Goal: Transaction & Acquisition: Purchase product/service

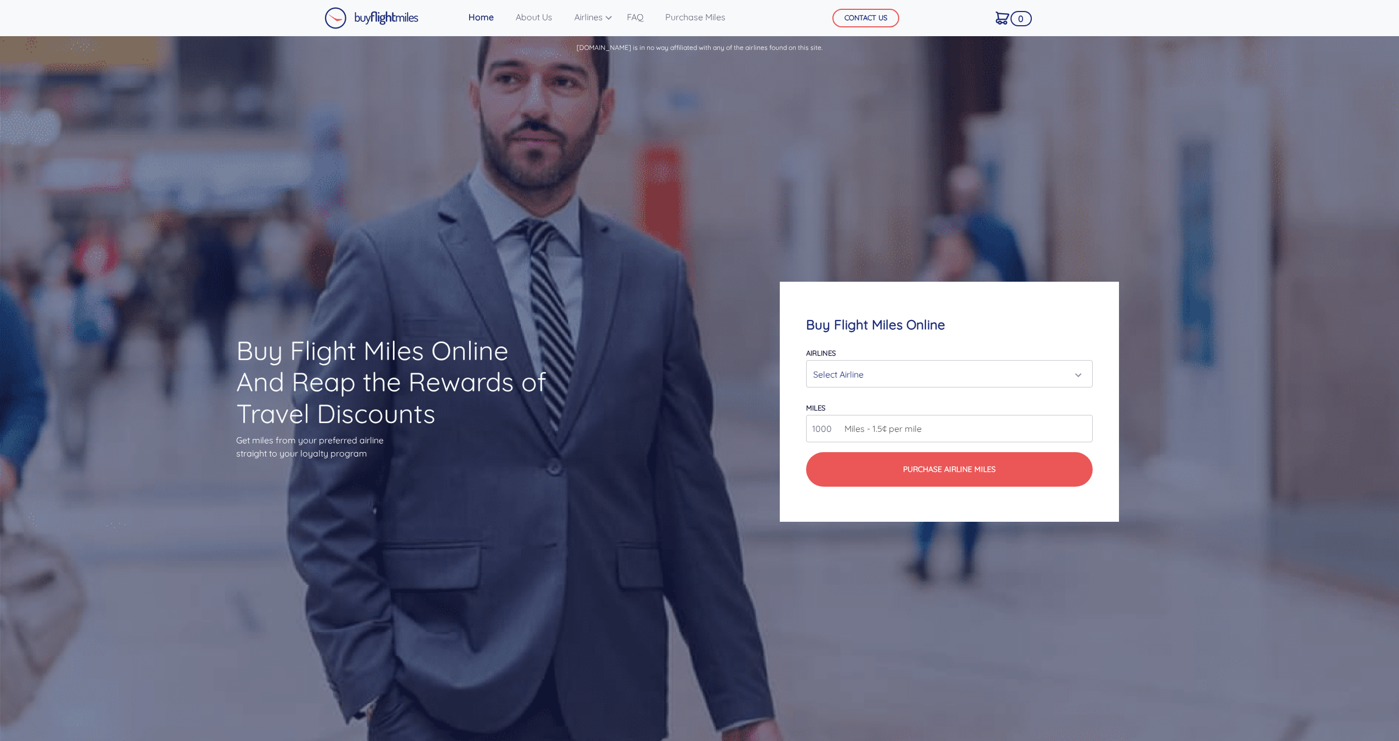
click at [875, 387] on form "Airlines Air Canada Aeroplan Air France/KLM Flying Blue Avianca LifeMiles Briti…" at bounding box center [949, 416] width 287 height 141
click at [876, 378] on div "Select Airline" at bounding box center [946, 374] width 266 height 21
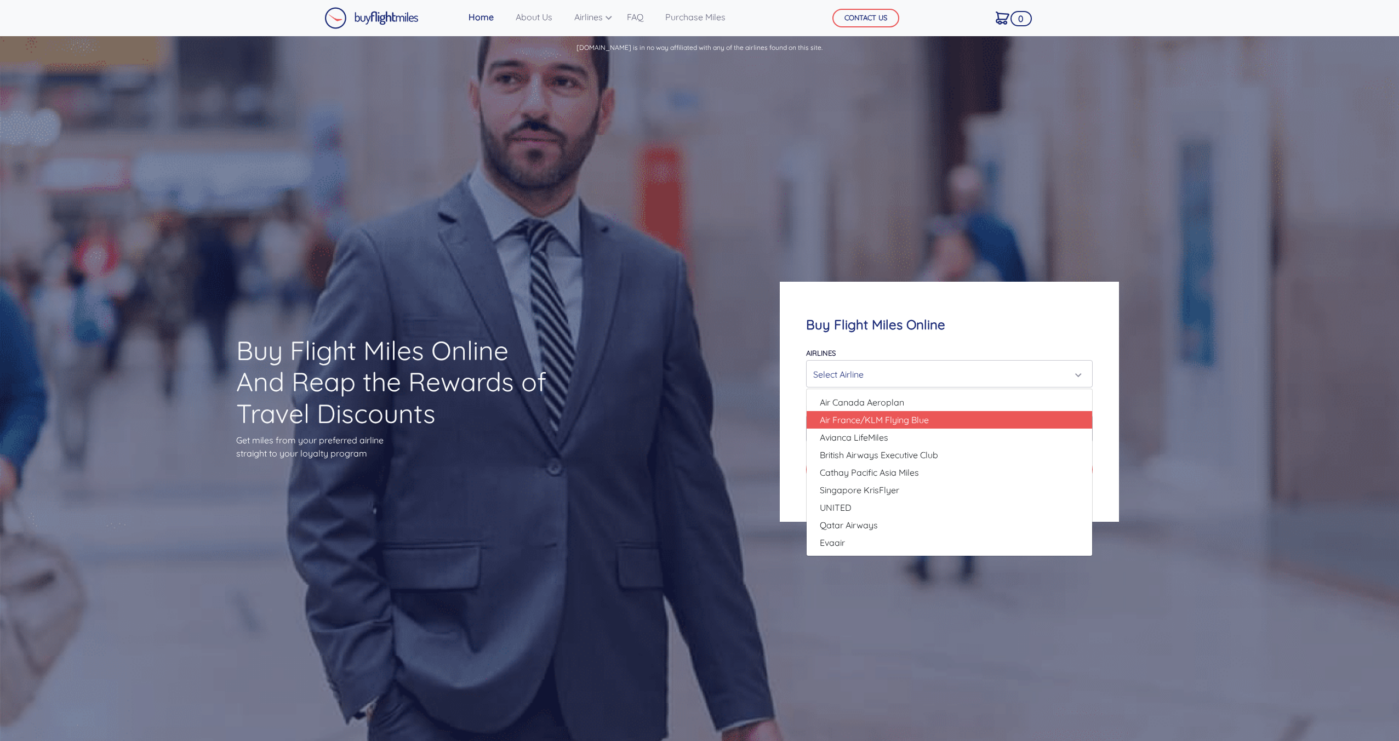
click at [868, 420] on span "Air France/KLM Flying Blue" at bounding box center [874, 419] width 109 height 13
select select "Air France/KLM Flying Blue"
type input "49000"
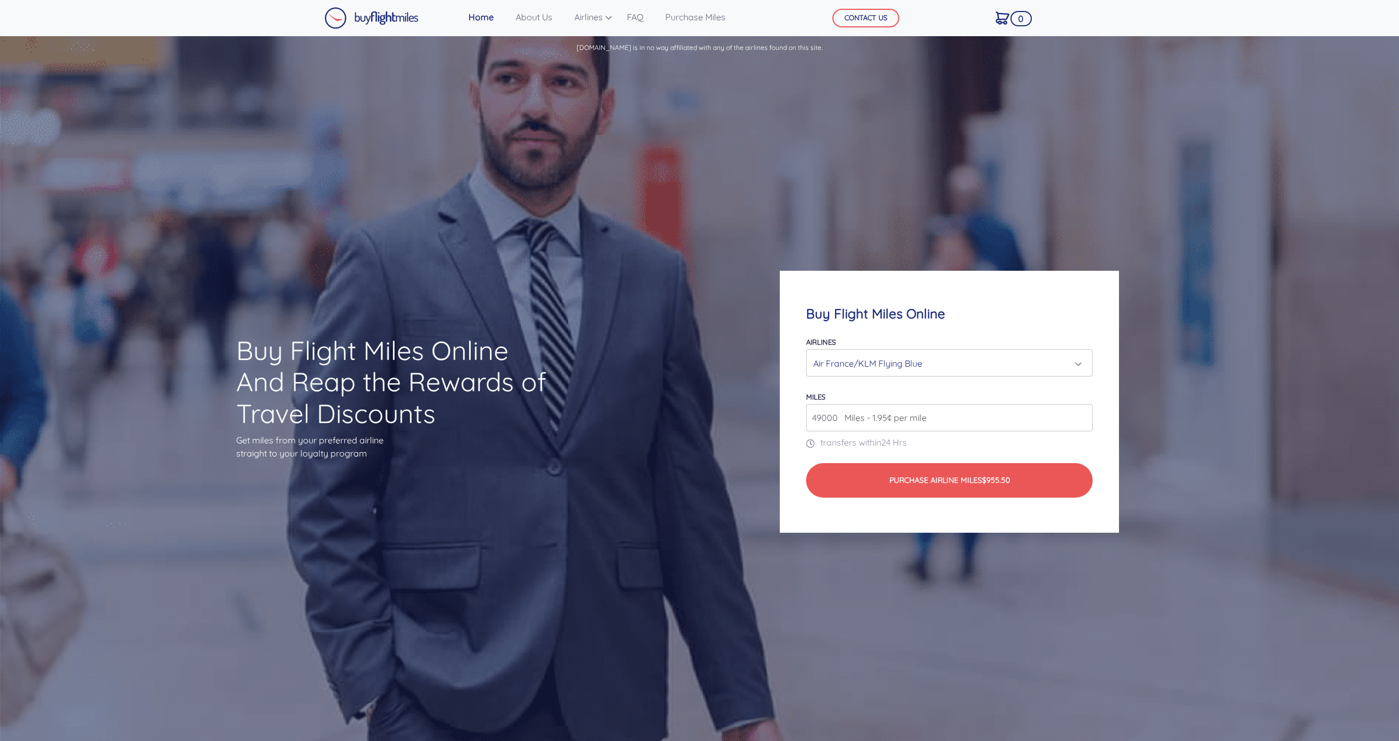
click at [945, 422] on input "49000" at bounding box center [949, 417] width 287 height 27
click at [1083, 421] on input "49000" at bounding box center [949, 417] width 287 height 27
click at [1083, 420] on input "49000" at bounding box center [949, 417] width 287 height 27
click at [1084, 420] on input "49000" at bounding box center [949, 417] width 287 height 27
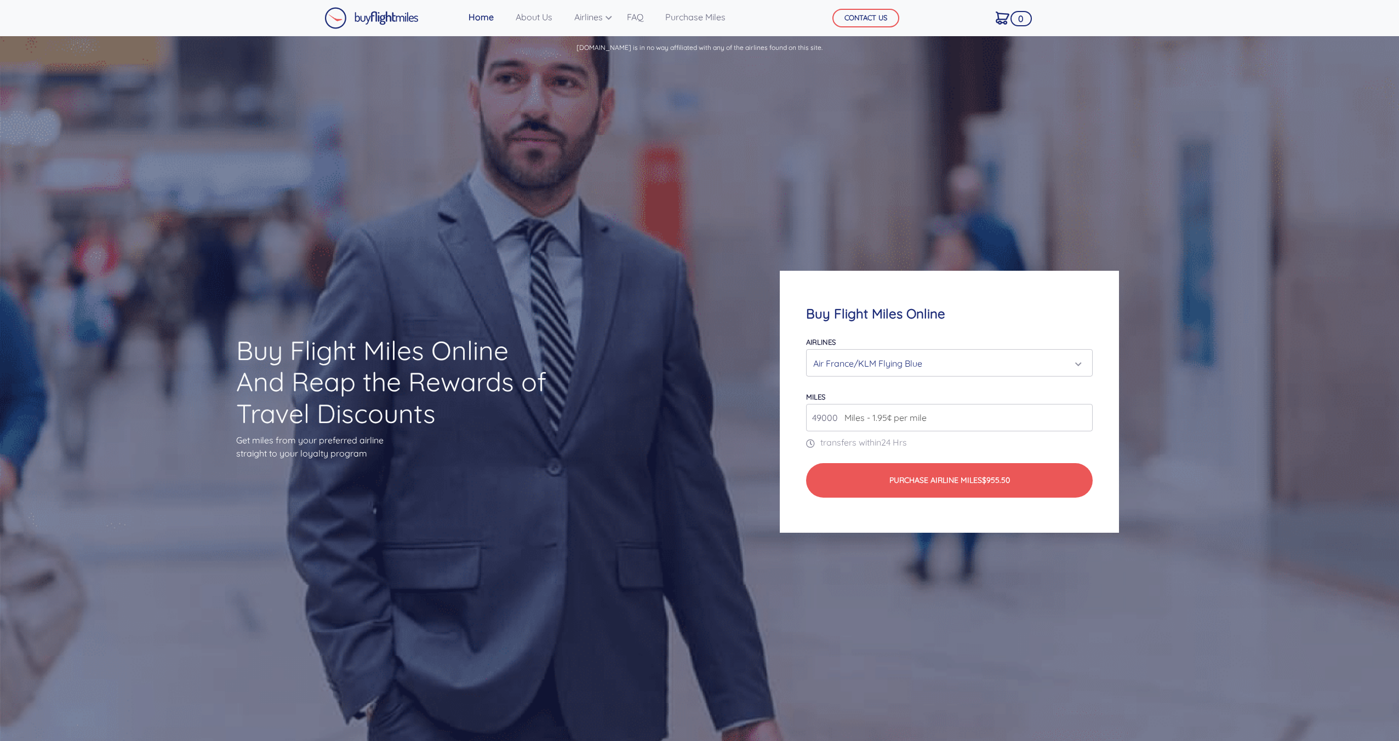
click at [1085, 420] on input "49000" at bounding box center [949, 417] width 287 height 27
click at [804, 421] on div "Buy Flight Miles Online Airlines Air Canada Aeroplan Air France/KLM Flying Blue…" at bounding box center [949, 402] width 339 height 262
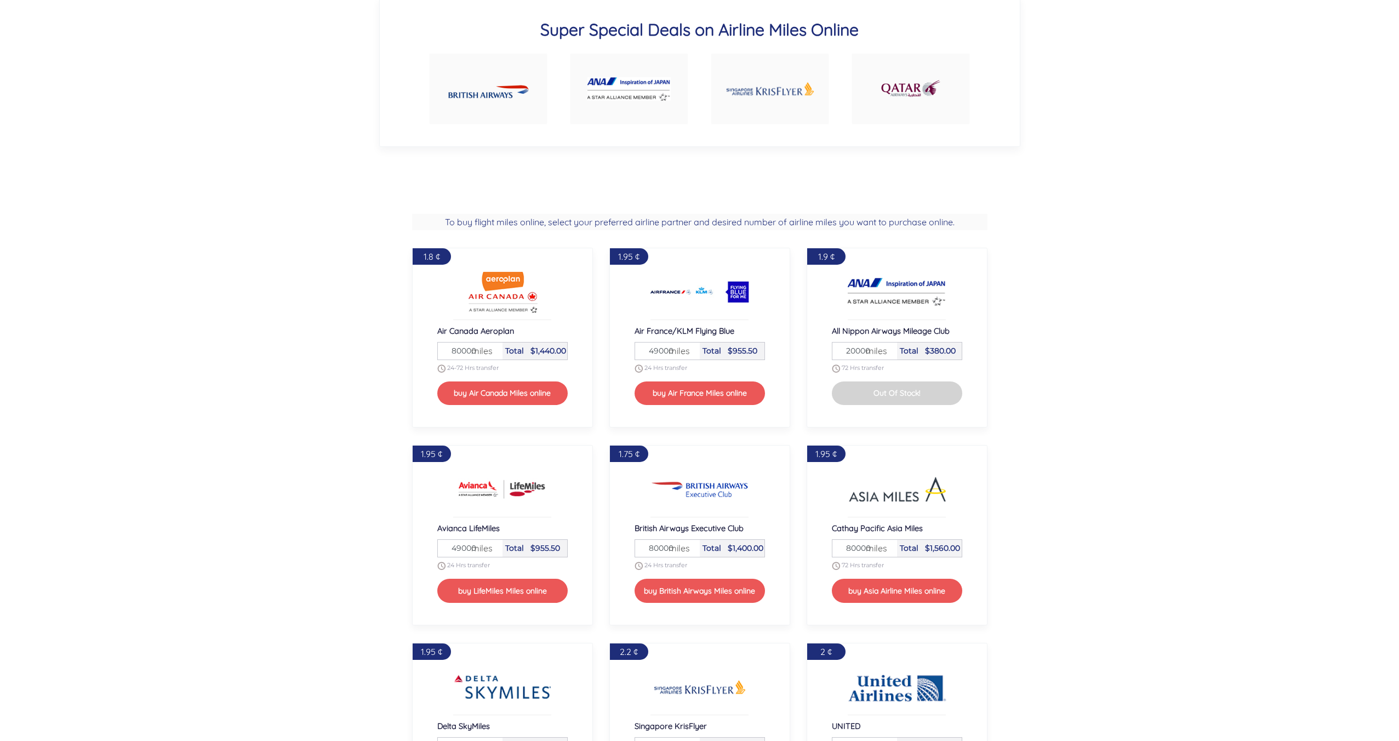
scroll to position [1315, 0]
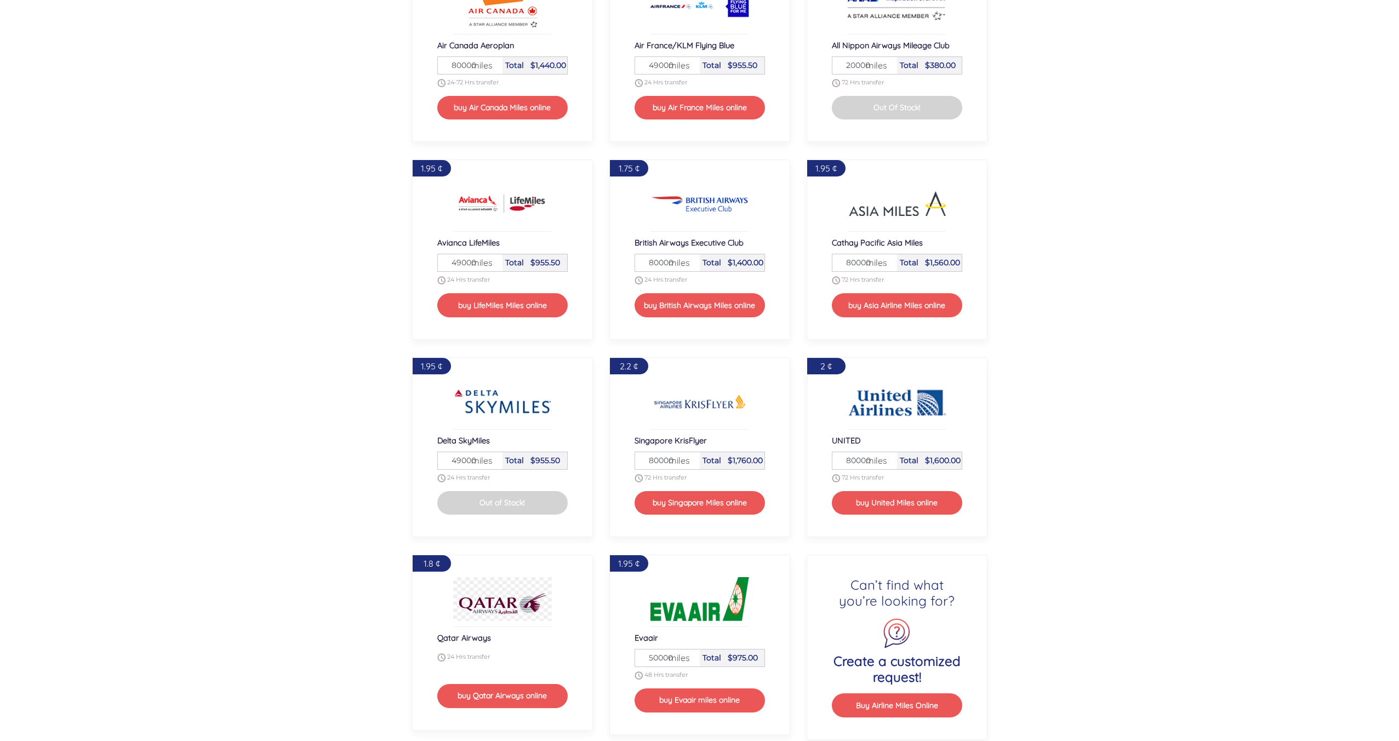
drag, startPoint x: 404, startPoint y: 542, endPoint x: 398, endPoint y: 538, distance: 7.4
